Goal: Check status: Check status

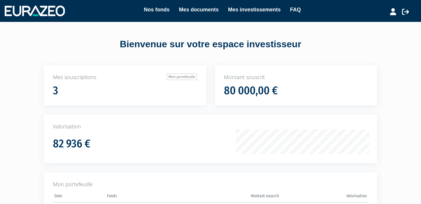
click at [252, 14] on li "Mes investissements" at bounding box center [249, 10] width 62 height 8
click at [252, 11] on link "Mes investissements" at bounding box center [254, 10] width 53 height 8
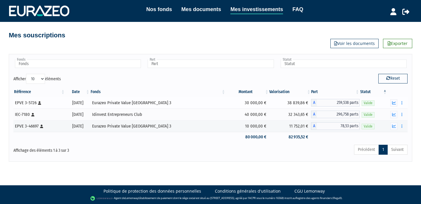
scroll to position [2, 0]
click at [391, 100] on button "button" at bounding box center [393, 102] width 7 height 7
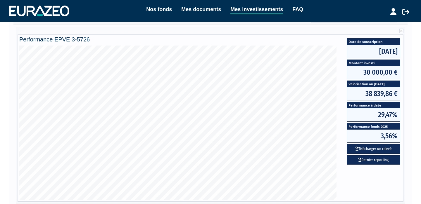
scroll to position [86, 0]
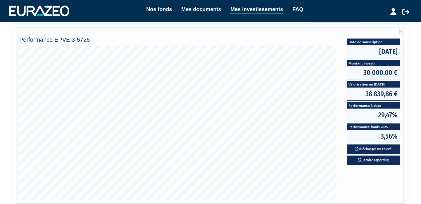
click at [380, 98] on span "38 839,86 €" at bounding box center [373, 94] width 53 height 13
click at [381, 94] on span "38 839,86 €" at bounding box center [373, 94] width 53 height 13
copy div "38 839,86 €"
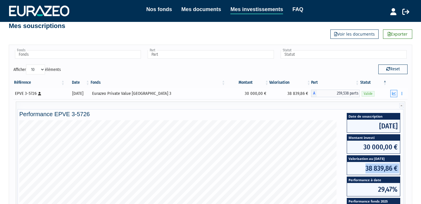
click at [392, 93] on icon "button" at bounding box center [394, 94] width 4 height 4
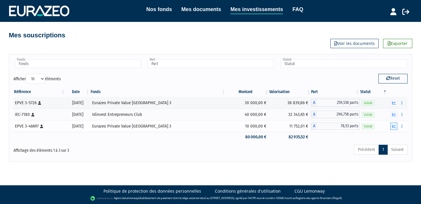
click at [391, 128] on button "button" at bounding box center [393, 126] width 7 height 7
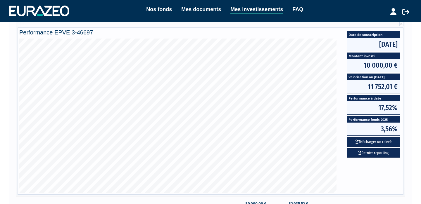
scroll to position [117, 0]
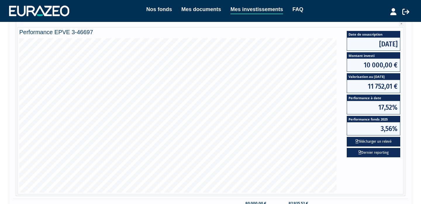
click at [380, 88] on span "11 752,01 €" at bounding box center [373, 86] width 53 height 13
copy div "11 752,01 €"
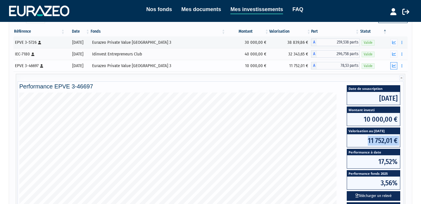
click at [393, 66] on icon "button" at bounding box center [394, 66] width 4 height 4
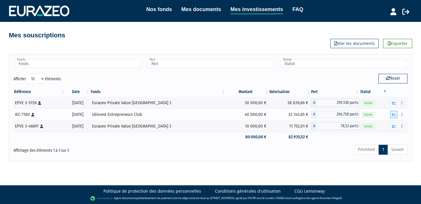
click at [396, 114] on button "button" at bounding box center [393, 114] width 7 height 7
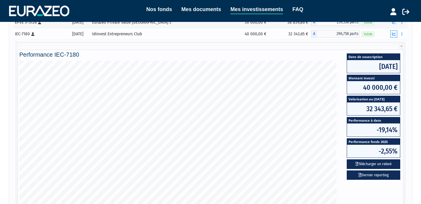
scroll to position [83, 0]
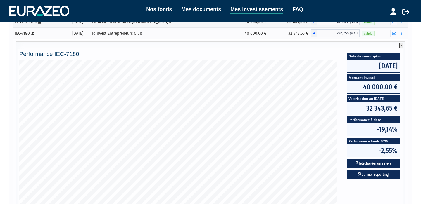
click at [402, 46] on icon at bounding box center [401, 45] width 4 height 5
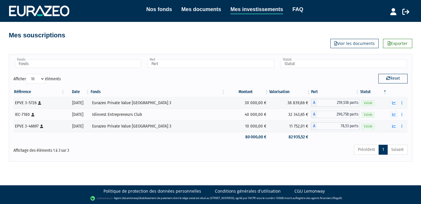
scroll to position [0, 0]
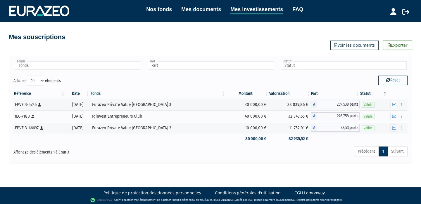
click at [145, 1] on nav "Nos fonds Mes documents Mes investissements FAQ Mon profil" at bounding box center [210, 11] width 421 height 22
click at [156, 13] on link "Nos fonds" at bounding box center [159, 9] width 26 height 8
